Goal: Check status: Check status

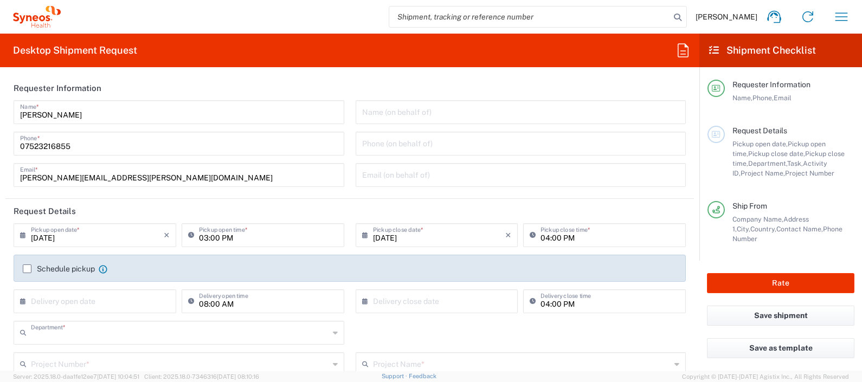
type input "8350"
type input "England"
type input "United Kingdom"
type input "Syneos Health UK Limited"
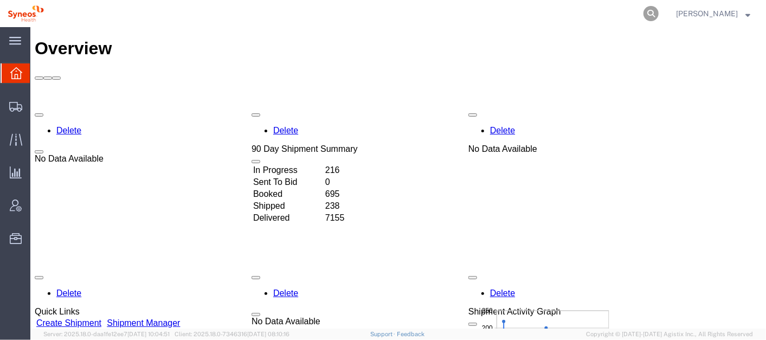
click at [659, 8] on icon at bounding box center [650, 13] width 15 height 15
paste input "56645983"
type input "56645983"
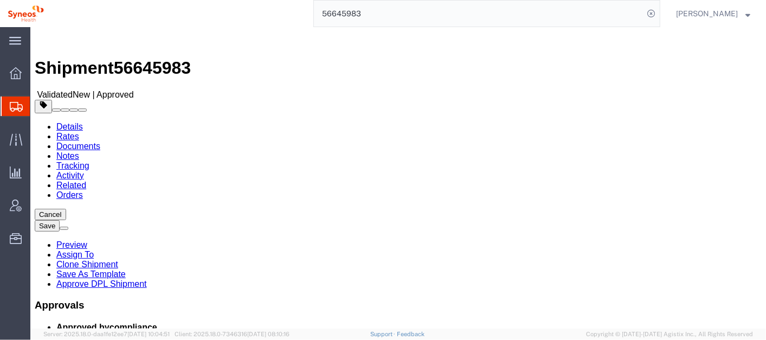
select select
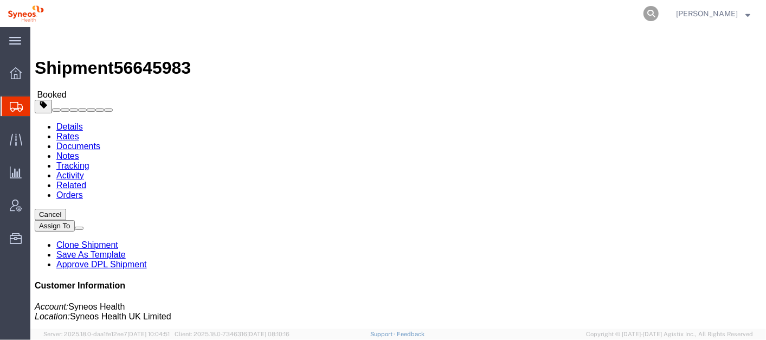
click at [659, 14] on icon at bounding box center [650, 13] width 15 height 15
click link "Activity"
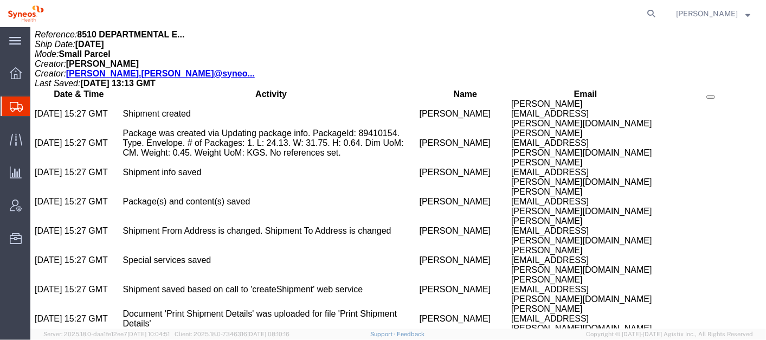
scroll to position [590, 0]
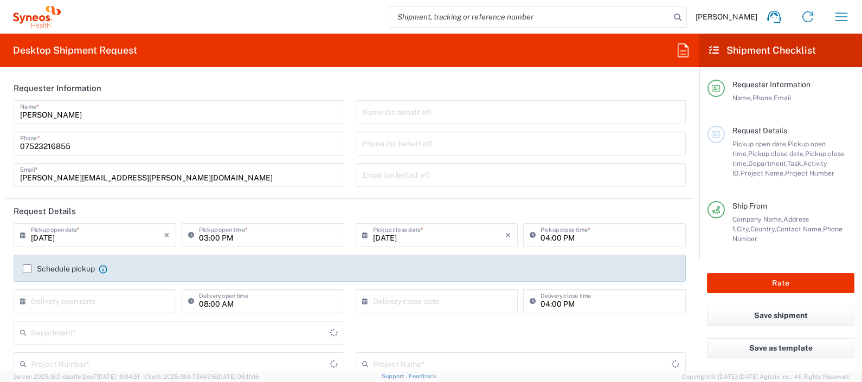
type input "England"
type input "8350"
type input "United Kingdom"
type input "Syneos Health UK Limited"
drag, startPoint x: 846, startPoint y: 0, endPoint x: 376, endPoint y: 60, distance: 474.3
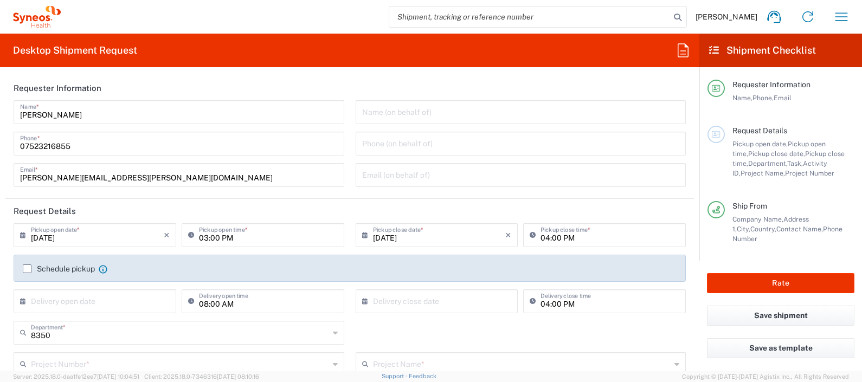
click at [376, 60] on agx-form-header "Desktop Shipment Request" at bounding box center [349, 51] width 699 height 34
click at [840, 12] on icon "button" at bounding box center [841, 16] width 17 height 17
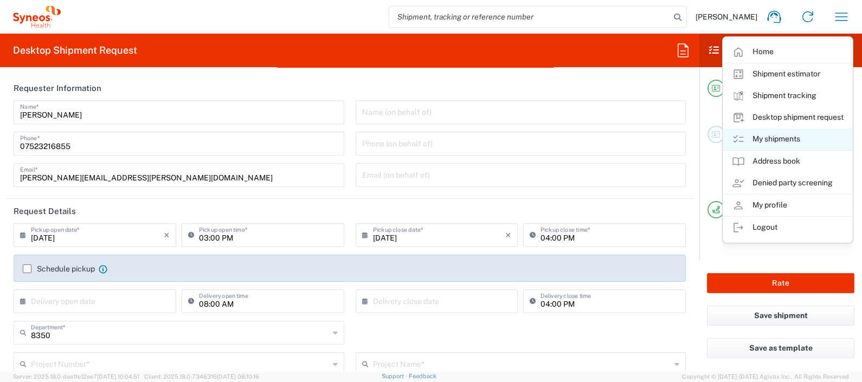
click at [777, 138] on link "My shipments" at bounding box center [787, 139] width 129 height 22
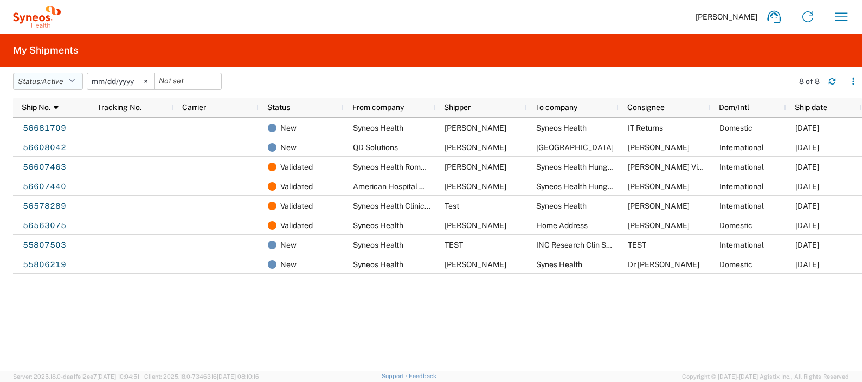
click at [73, 78] on icon "button" at bounding box center [72, 82] width 6 height 8
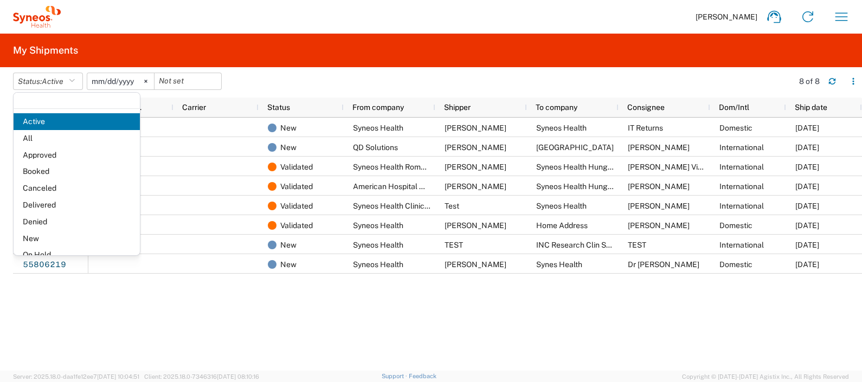
click at [57, 137] on span "All" at bounding box center [77, 138] width 126 height 17
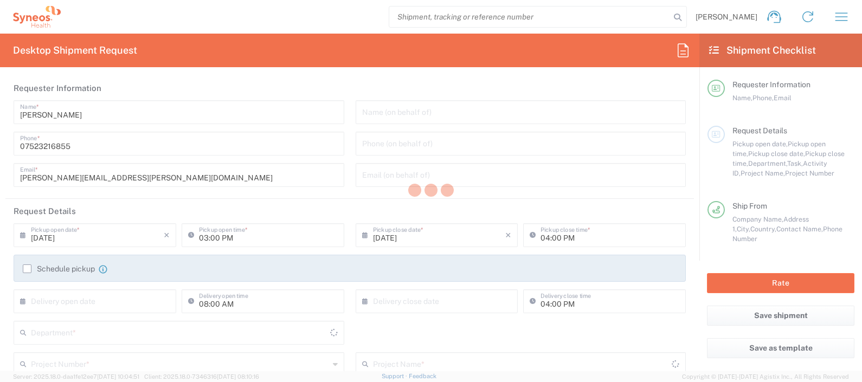
type input "8350"
type input "England"
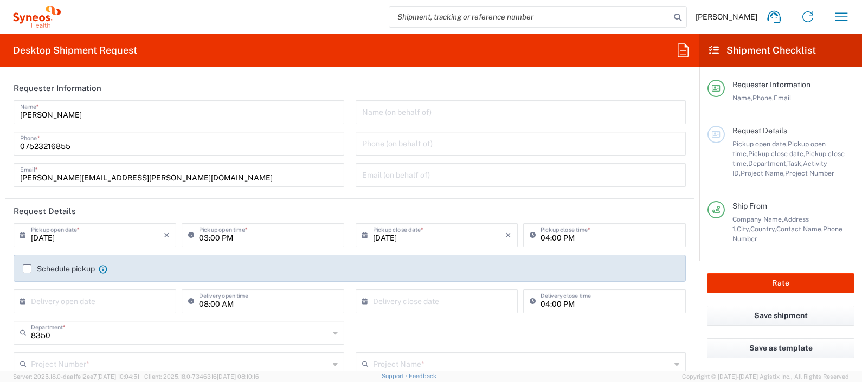
type input "United Kingdom"
type input "Syneos Health UK Limited"
click at [849, 14] on button "button" at bounding box center [841, 17] width 26 height 26
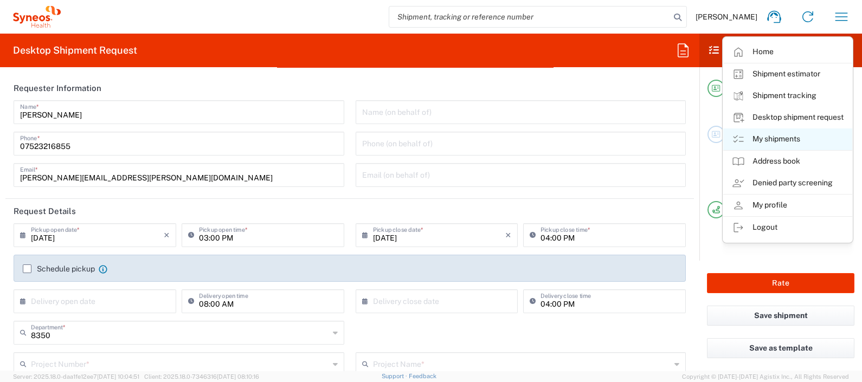
click at [768, 138] on link "My shipments" at bounding box center [787, 139] width 129 height 22
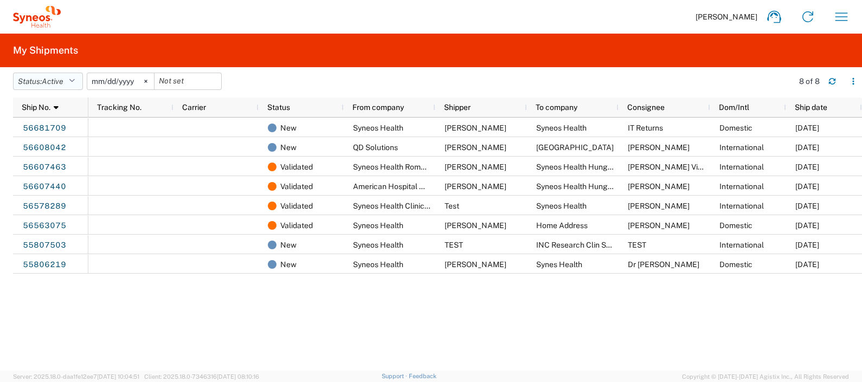
click at [69, 84] on button "Status: Active" at bounding box center [48, 81] width 70 height 17
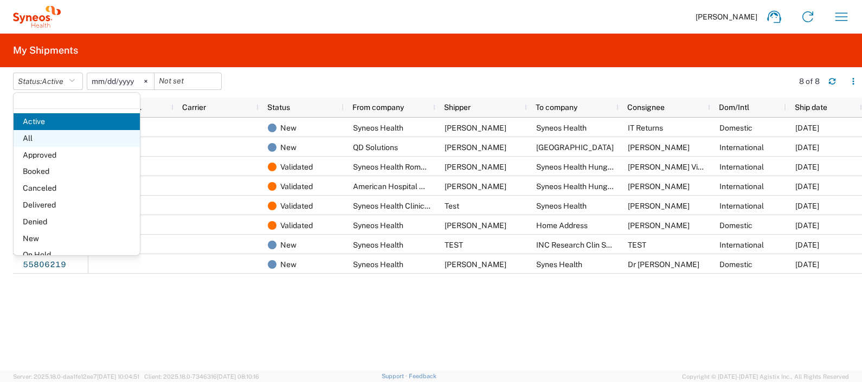
click at [64, 133] on span "All" at bounding box center [77, 138] width 126 height 17
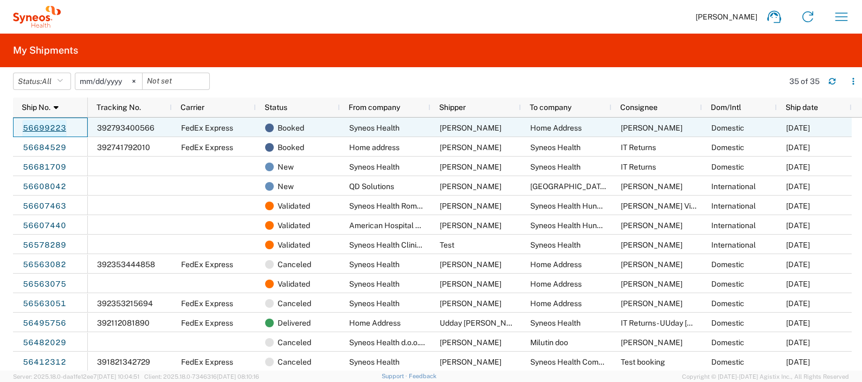
click at [48, 124] on link "56699223" at bounding box center [44, 128] width 44 height 17
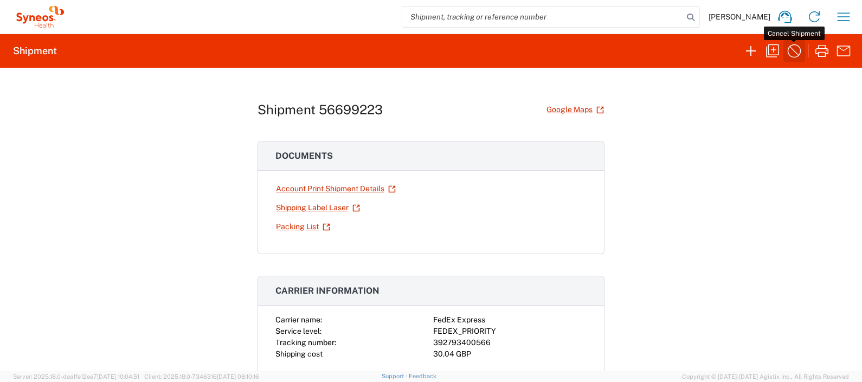
click at [796, 46] on icon "button" at bounding box center [793, 50] width 17 height 17
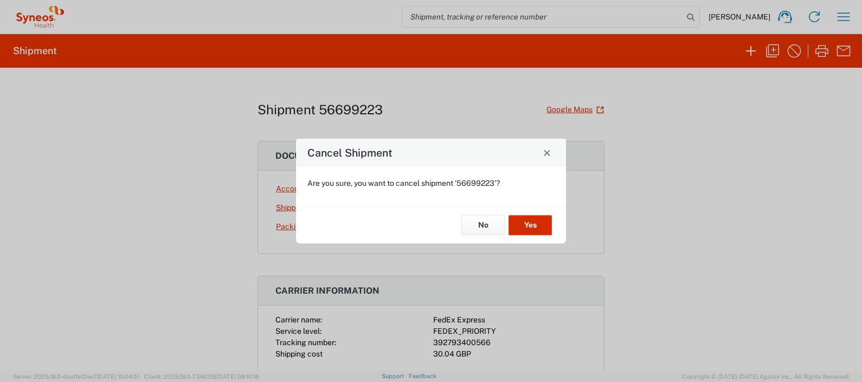
click at [527, 222] on button "Yes" at bounding box center [529, 226] width 43 height 20
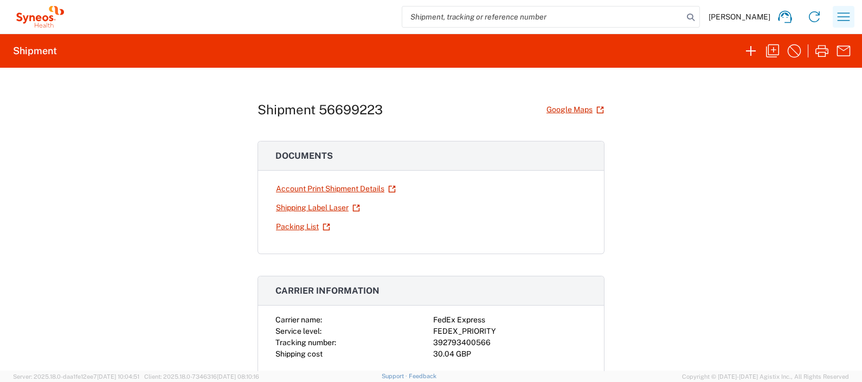
click at [836, 17] on icon "button" at bounding box center [843, 16] width 17 height 17
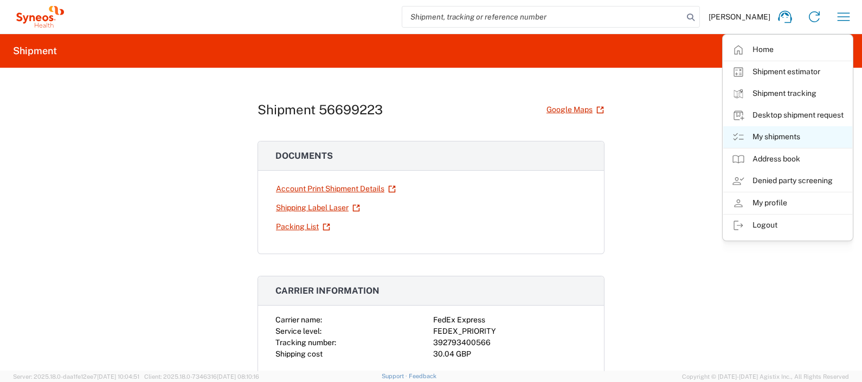
click at [782, 137] on link "My shipments" at bounding box center [787, 137] width 129 height 22
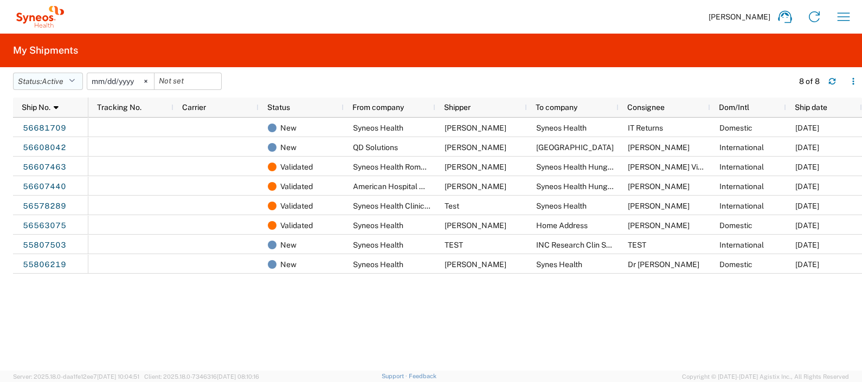
click at [75, 81] on icon "button" at bounding box center [72, 82] width 6 height 8
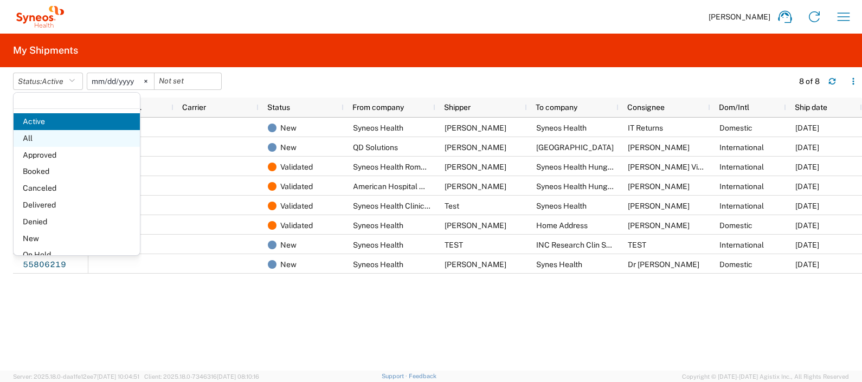
click at [63, 141] on span "All" at bounding box center [77, 138] width 126 height 17
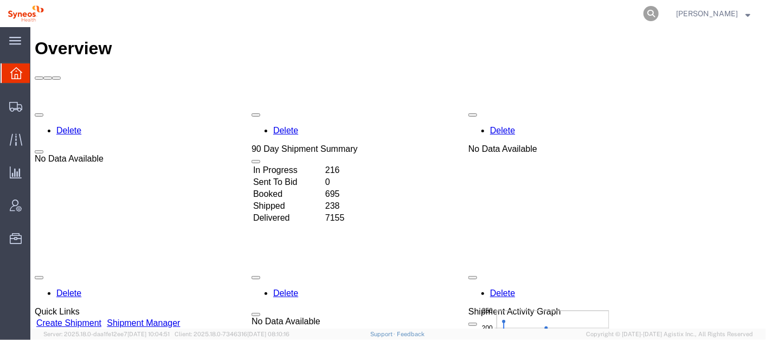
click at [659, 11] on icon at bounding box center [650, 13] width 15 height 15
paste input "56607173"
type input "56607173"
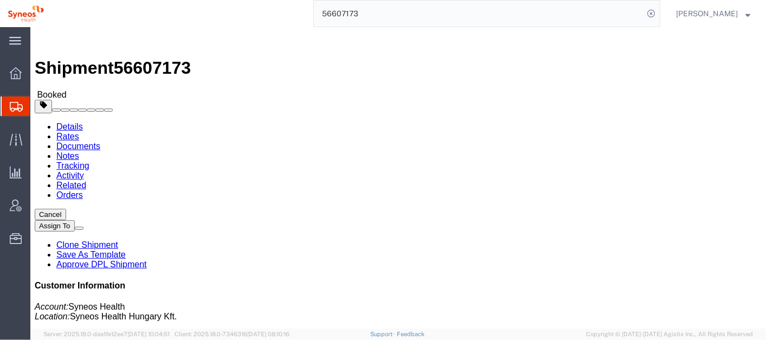
click link "Activity"
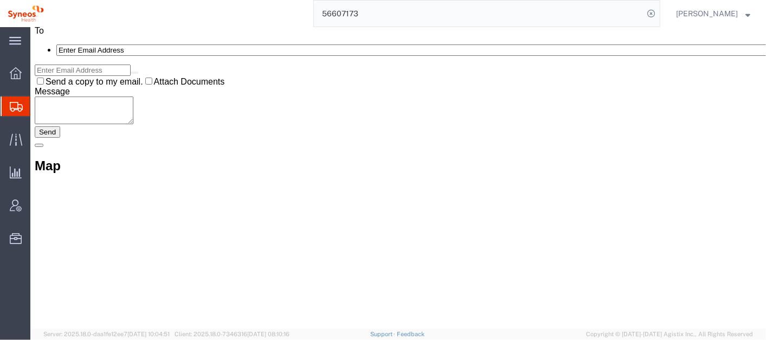
scroll to position [2316, 0]
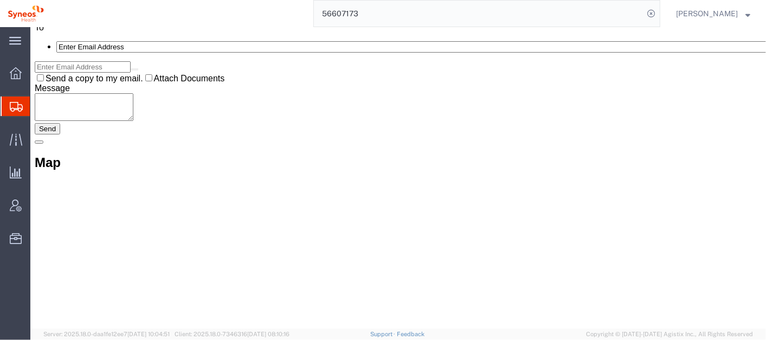
drag, startPoint x: 760, startPoint y: 47, endPoint x: 795, endPoint y: 365, distance: 320.1
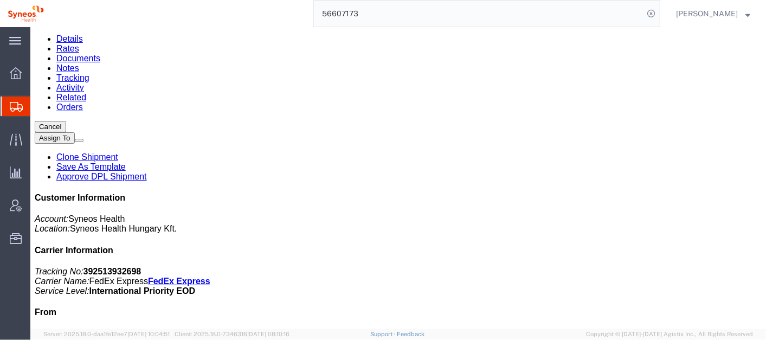
scroll to position [87, 0]
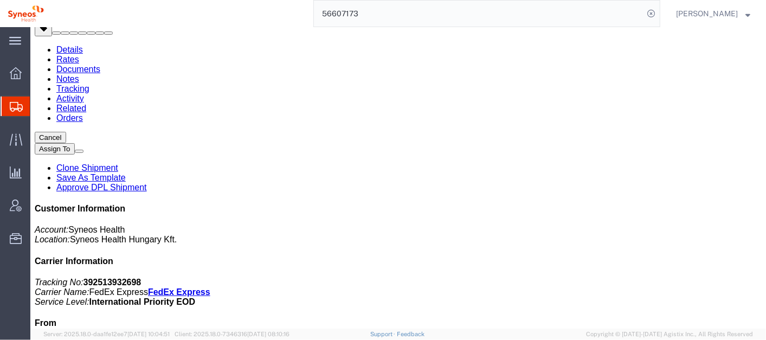
click at [89, 83] on link "Tracking" at bounding box center [72, 87] width 33 height 9
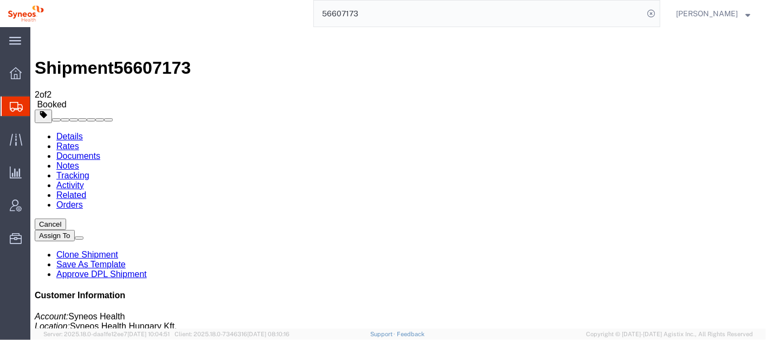
click at [69, 131] on link "Details" at bounding box center [69, 135] width 27 height 9
click div "Leg 1 - Small Parcel"
click link "Documents"
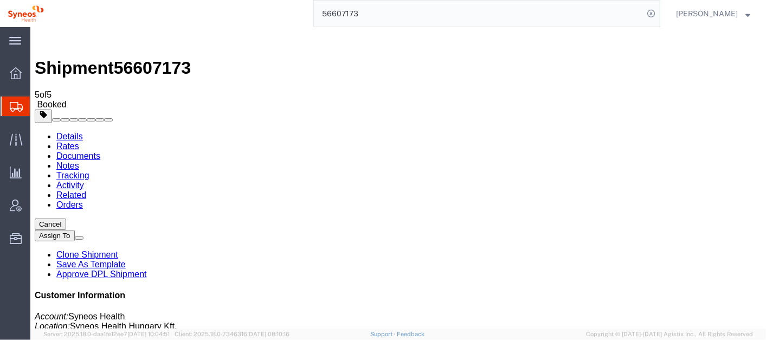
checkbox input "true"
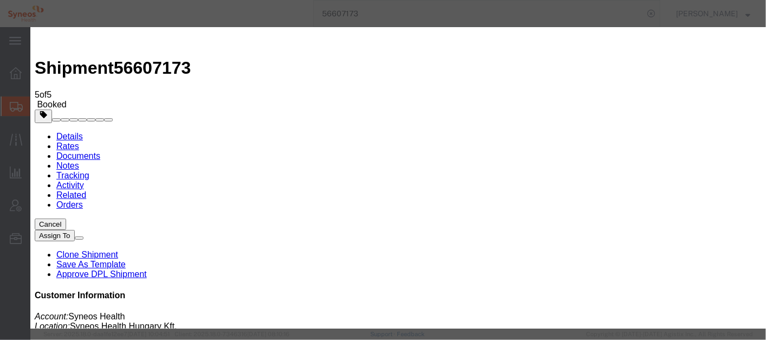
type input "[PERSON_NAME][EMAIL_ADDRESS][PERSON_NAME][DOMAIN_NAME]"
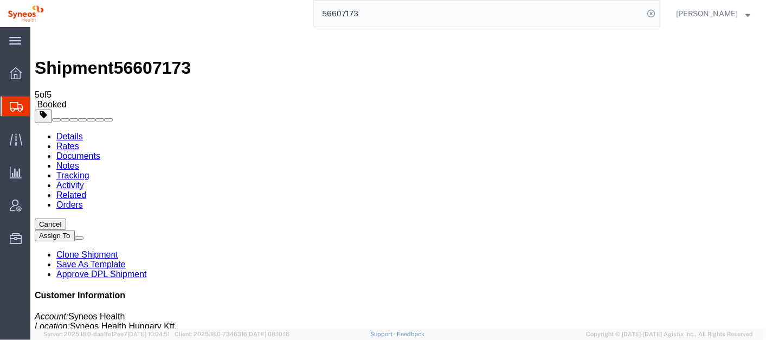
click at [65, 131] on link "Details" at bounding box center [69, 135] width 27 height 9
click h2 "Shipment Detail"
click link "Documents"
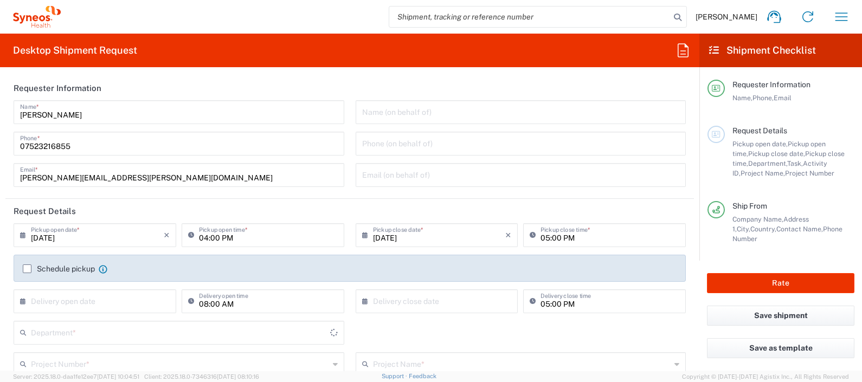
type input "[GEOGRAPHIC_DATA]"
type input "8350"
type input "[GEOGRAPHIC_DATA]"
type input "Syneos Health UK Limited"
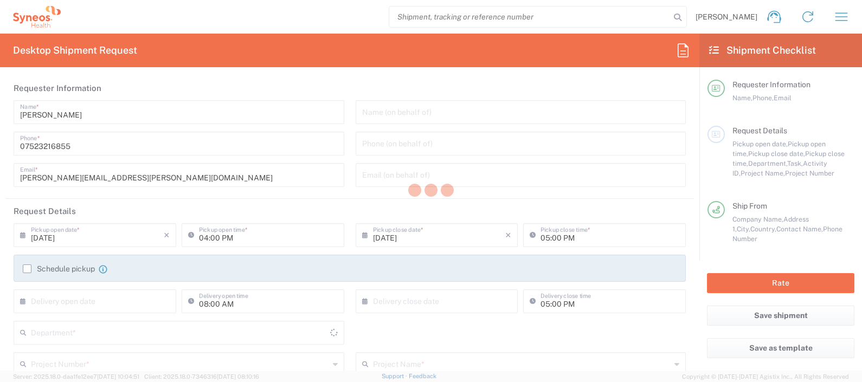
type input "8350"
type input "[GEOGRAPHIC_DATA]"
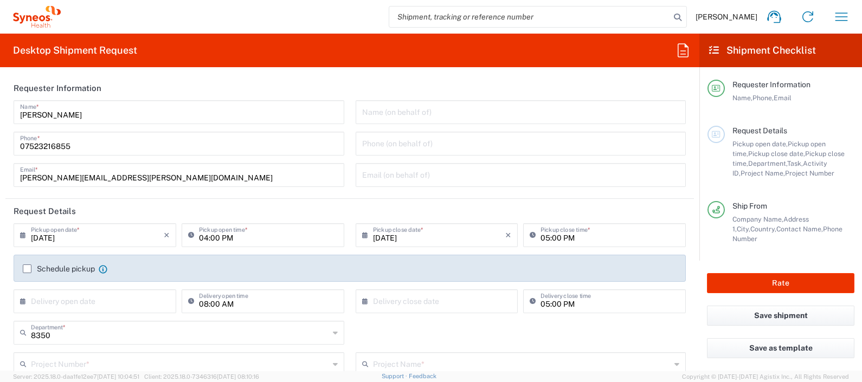
type input "Syneos Health UK Limited"
type input "8350"
type input "England"
type input "United Kingdom"
type input "Syneos Health UK Limited"
